Goal: Information Seeking & Learning: Learn about a topic

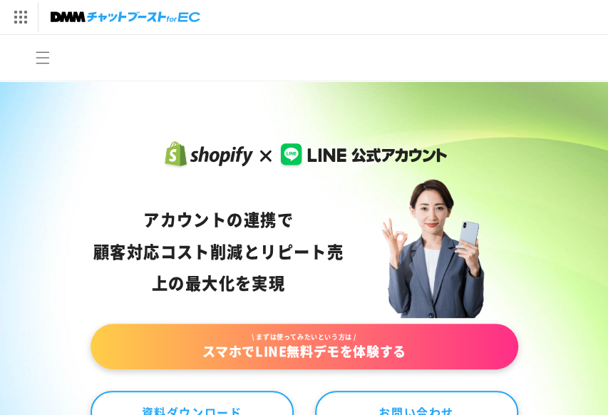
click at [185, 55] on header "公式ガイド 機能一覧 導入事例 ウェビナー コラム 資料DL 料金 NEWS コミュニティ 無料デモ体験" at bounding box center [304, 58] width 608 height 46
click at [90, 225] on div "アカウントの連携で 顧客対応コスト削減と リピート売上の 最大化を実現" at bounding box center [218, 250] width 256 height 95
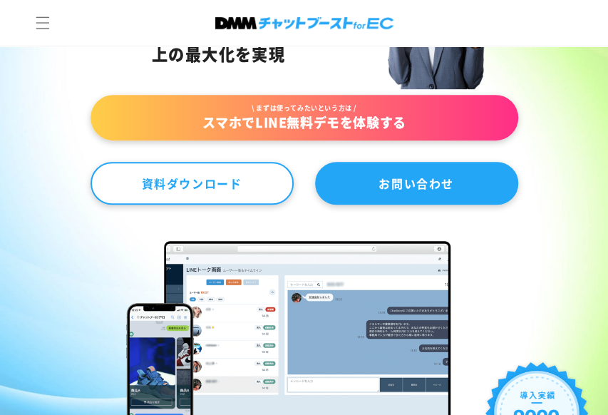
scroll to position [356, 0]
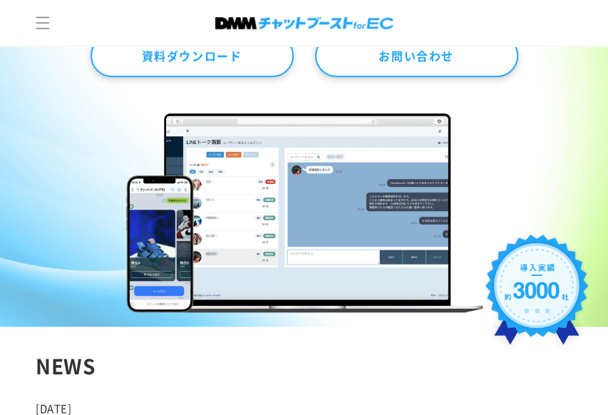
drag, startPoint x: 413, startPoint y: 266, endPoint x: 278, endPoint y: 250, distance: 136.3
click at [278, 250] on img at bounding box center [304, 212] width 356 height 199
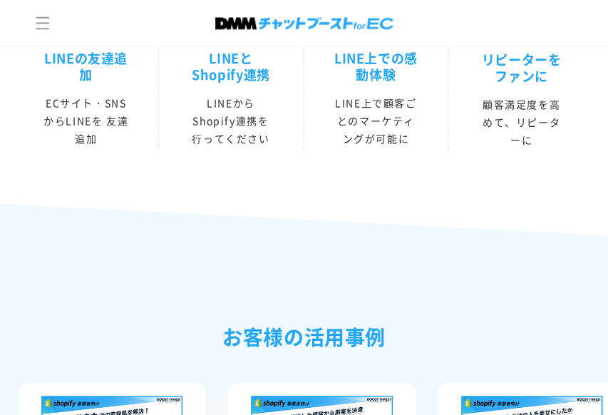
scroll to position [2849, 0]
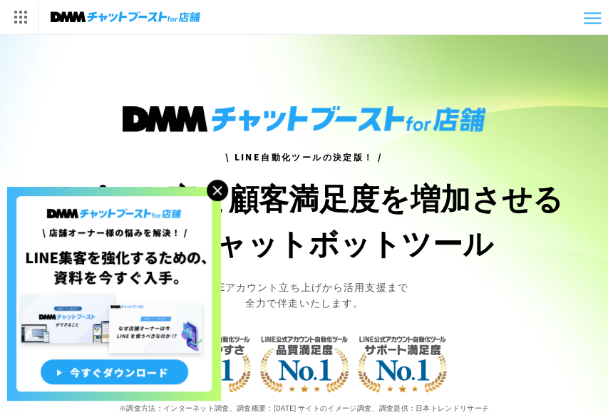
click at [220, 184] on img at bounding box center [217, 190] width 21 height 21
click at [216, 194] on img at bounding box center [217, 190] width 21 height 21
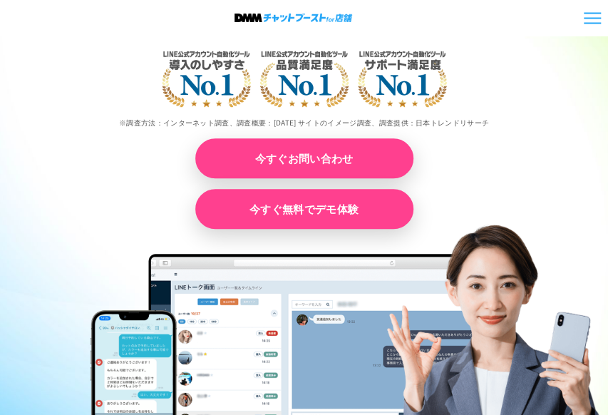
scroll to position [570, 0]
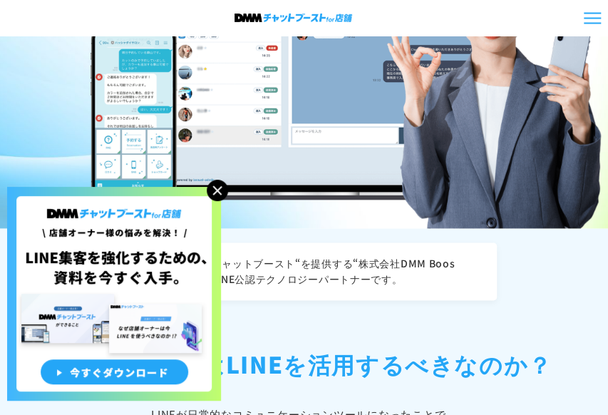
drag, startPoint x: 217, startPoint y: 187, endPoint x: 306, endPoint y: 169, distance: 91.0
click at [218, 187] on img at bounding box center [217, 190] width 21 height 21
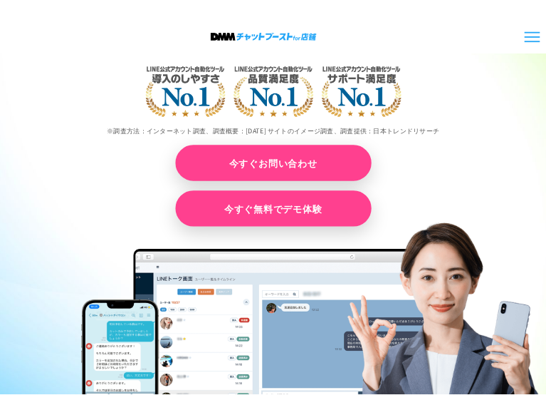
scroll to position [0, 0]
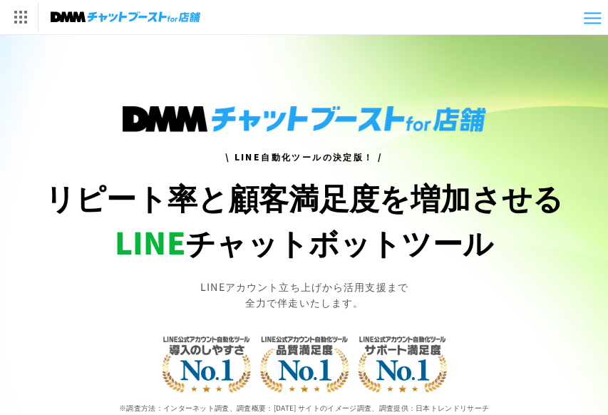
click at [44, 244] on h1 "リピート率と顧客満足度を増加させる LINE チャットボットツール" at bounding box center [304, 220] width 571 height 90
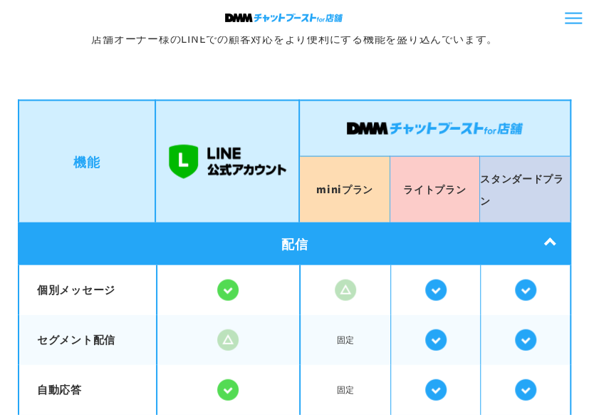
scroll to position [2784, 0]
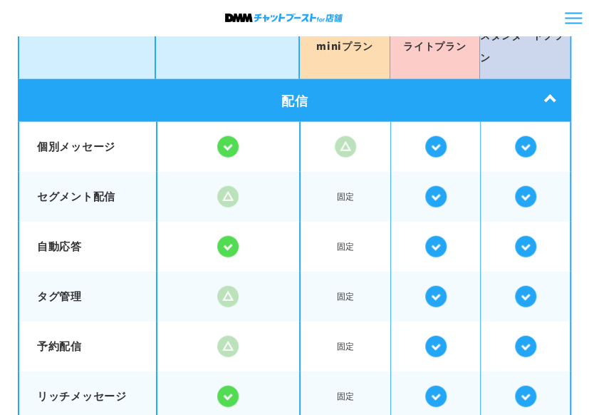
click at [221, 186] on img at bounding box center [227, 196] width 21 height 21
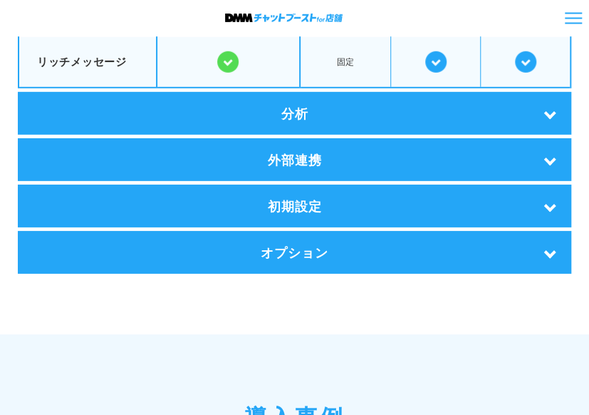
scroll to position [3140, 0]
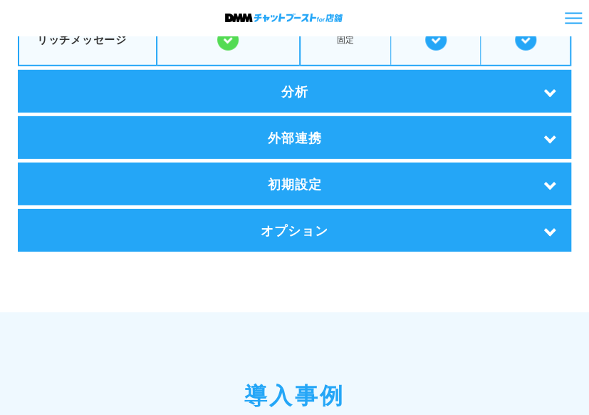
click at [514, 101] on div "分析" at bounding box center [295, 91] width 554 height 43
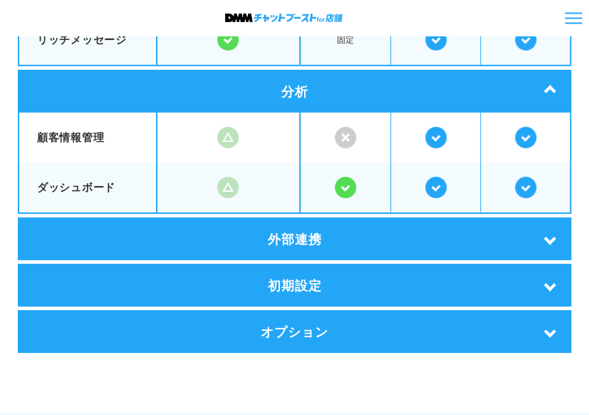
click at [415, 224] on div "外部連携" at bounding box center [295, 238] width 554 height 43
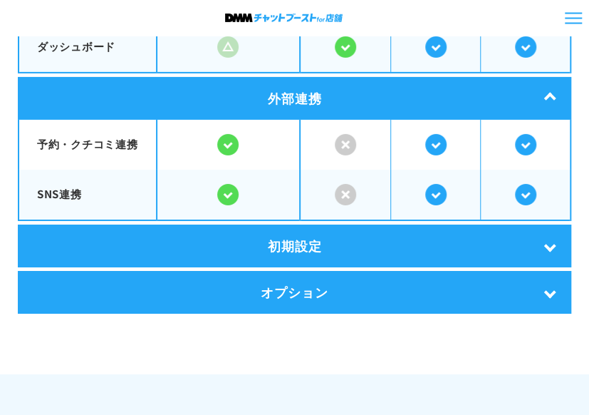
scroll to position [3283, 0]
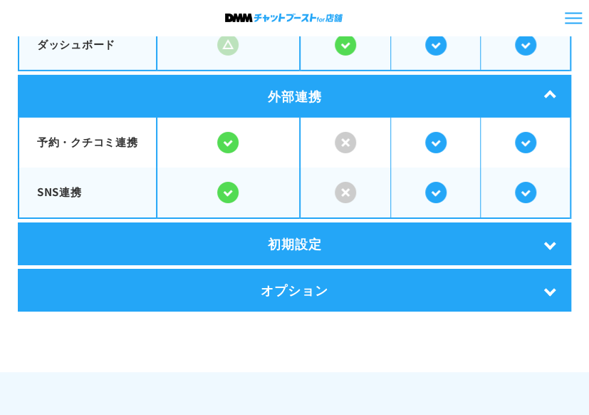
click at [376, 241] on div "初期設定" at bounding box center [295, 243] width 554 height 43
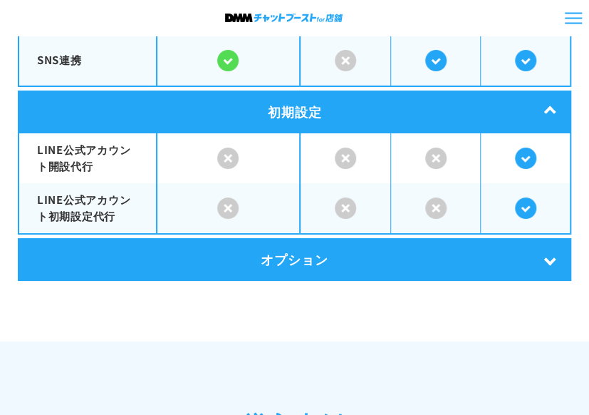
scroll to position [3425, 0]
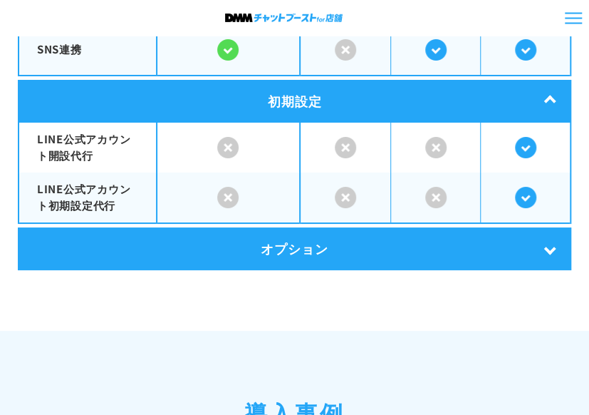
click at [433, 242] on div "オプション" at bounding box center [295, 248] width 554 height 43
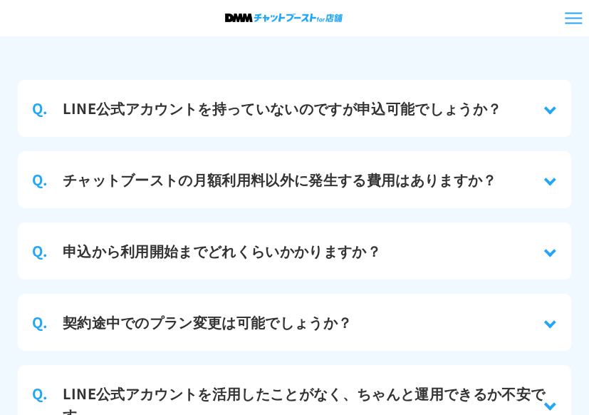
scroll to position [7058, 0]
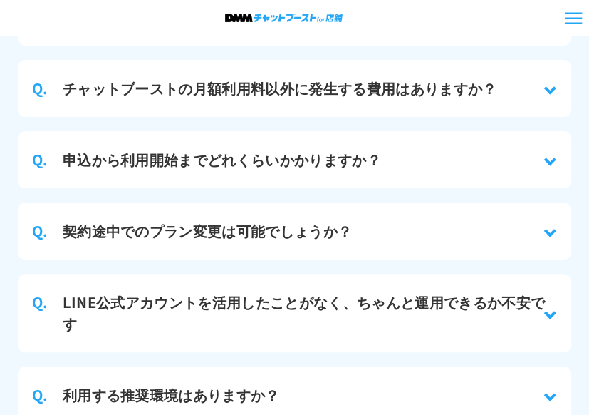
click at [435, 291] on h3 "LINE公式アカウントを活用したことがなく、ちゃんと運用できるか不安です" at bounding box center [310, 312] width 494 height 43
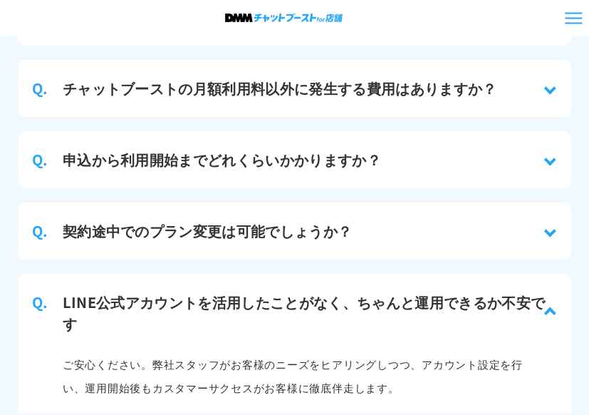
click at [434, 291] on h3 "LINE公式アカウントを活用したことがなく、ちゃんと運用できるか不安です" at bounding box center [310, 312] width 494 height 43
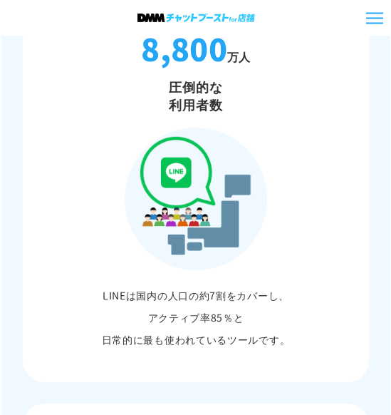
scroll to position [1004, 0]
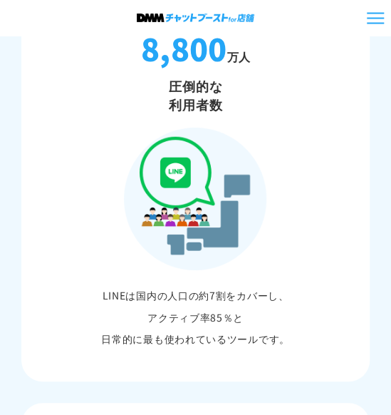
drag, startPoint x: 329, startPoint y: 51, endPoint x: 309, endPoint y: 1, distance: 53.7
click at [328, 47] on p "8,800 万人" at bounding box center [195, 48] width 334 height 37
